Goal: Find contact information: Find contact information

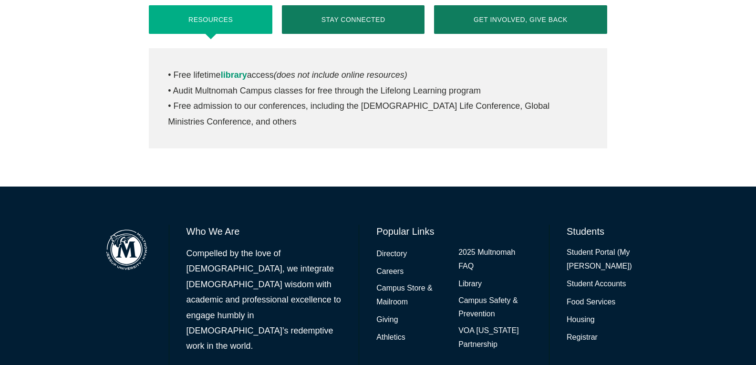
scroll to position [496, 0]
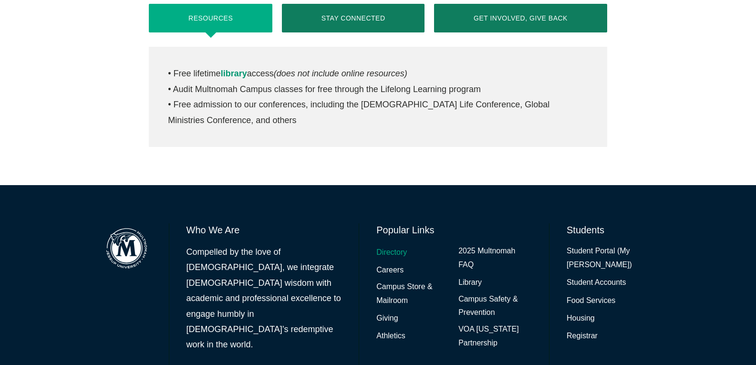
click at [387, 246] on link "Directory" at bounding box center [391, 253] width 31 height 14
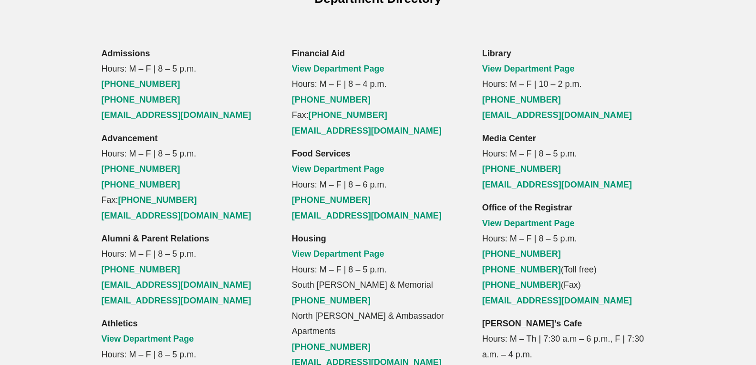
scroll to position [706, 0]
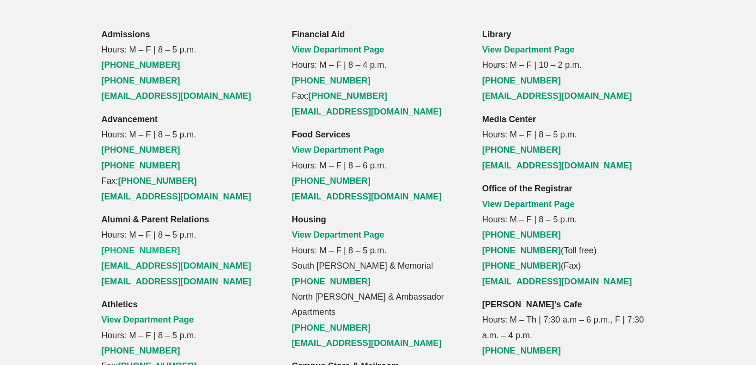
click at [154, 246] on link "[PHONE_NUMBER]" at bounding box center [141, 251] width 79 height 10
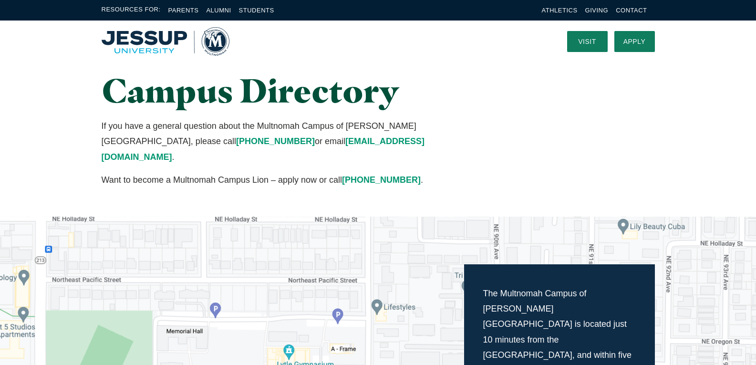
scroll to position [0, 0]
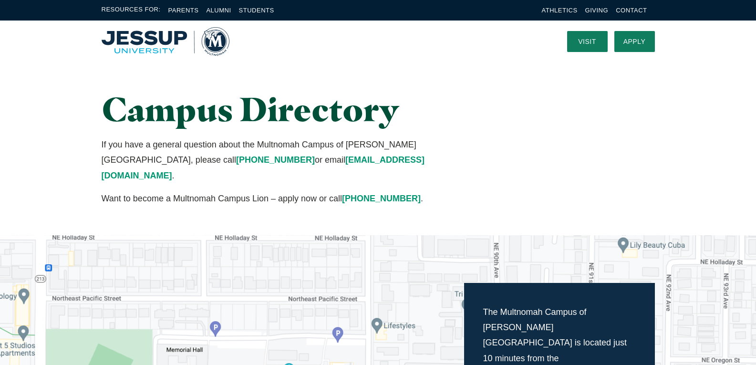
click at [539, 128] on div "Campus Directory If you have a general question about the Multnomah Campus of J…" at bounding box center [378, 148] width 611 height 173
click at [227, 8] on link "Alumni" at bounding box center [218, 10] width 25 height 7
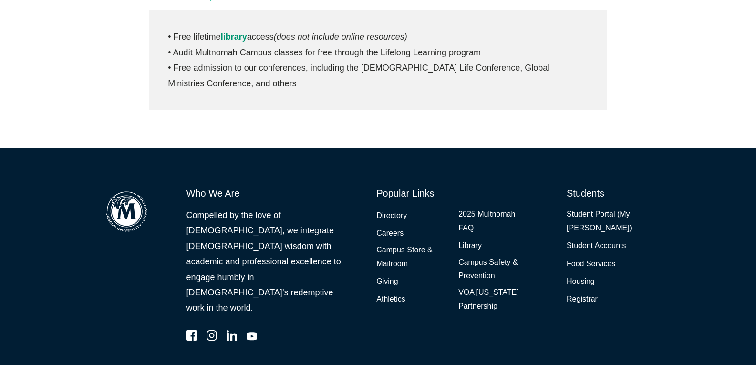
scroll to position [534, 0]
